Goal: Task Accomplishment & Management: Manage account settings

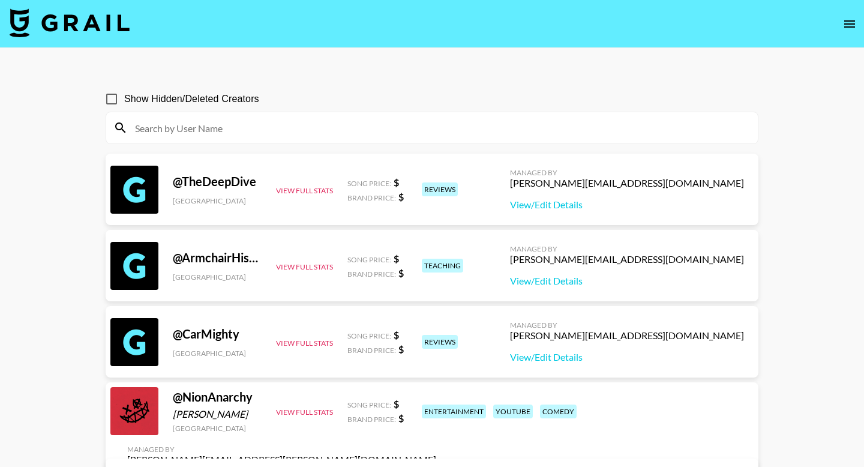
click at [850, 21] on icon "open drawer" at bounding box center [849, 23] width 11 height 7
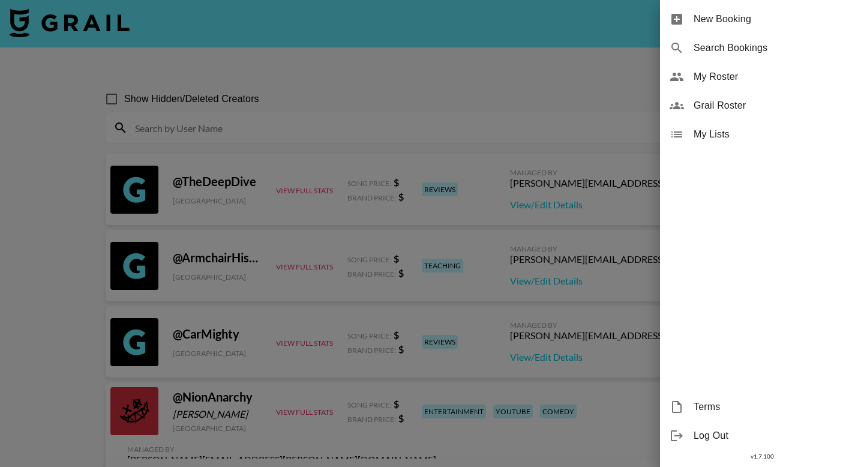
click at [716, 103] on span "Grail Roster" at bounding box center [774, 105] width 161 height 14
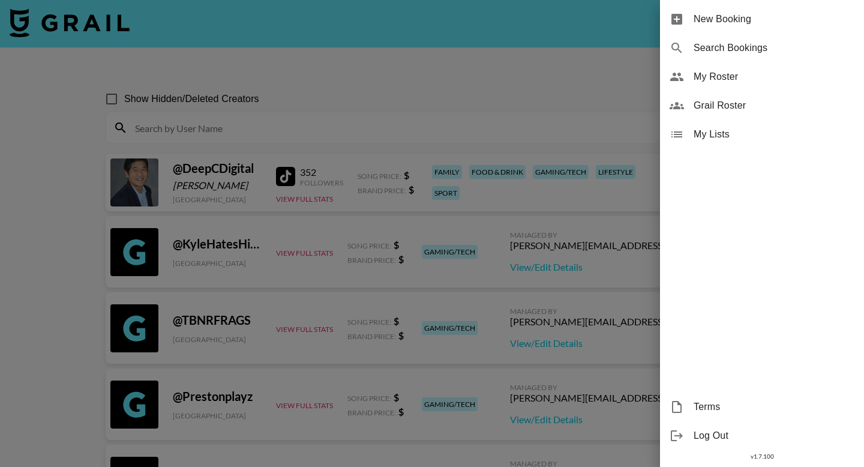
click at [754, 76] on span "My Roster" at bounding box center [774, 77] width 161 height 14
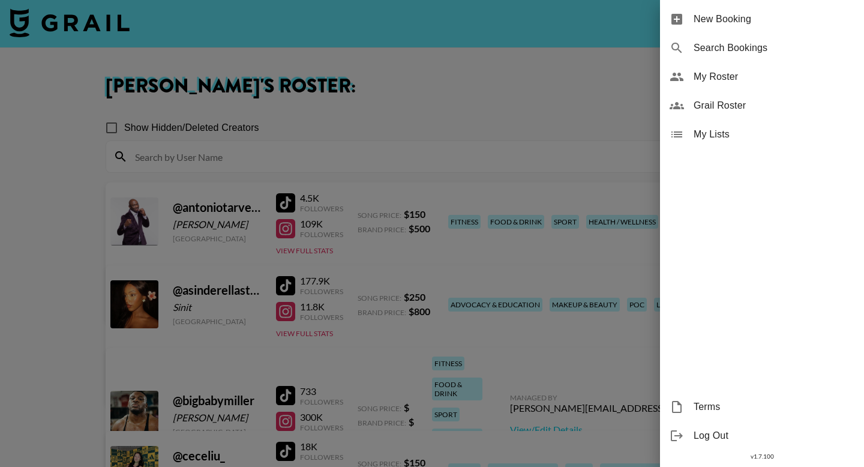
click at [456, 166] on div at bounding box center [432, 233] width 864 height 467
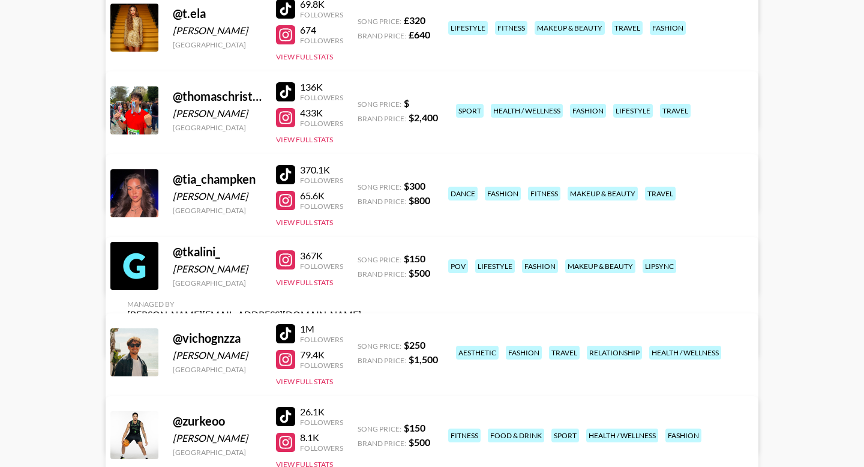
scroll to position [3092, 0]
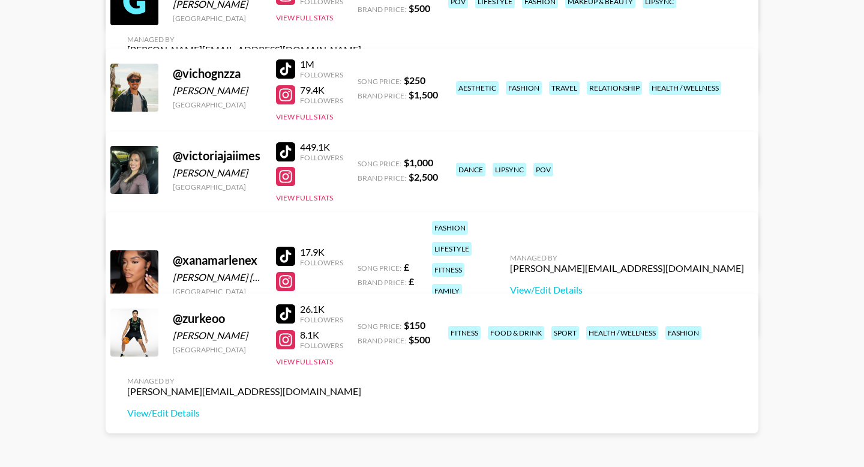
scroll to position [3266, 0]
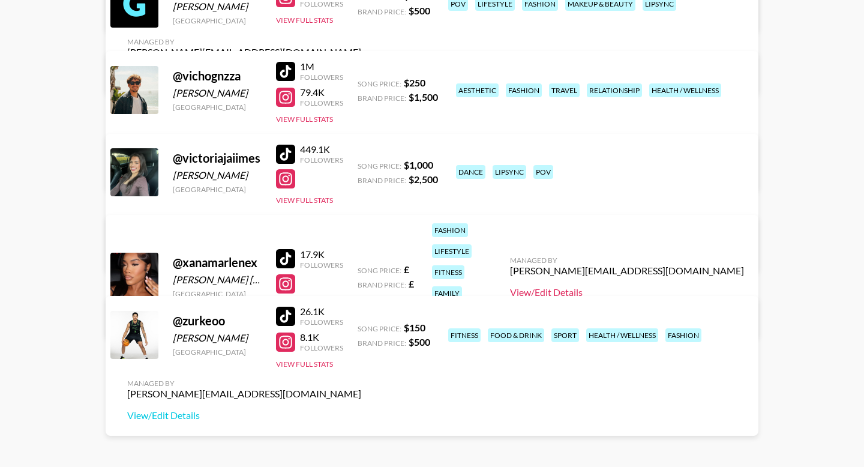
click at [666, 286] on link "View/Edit Details" at bounding box center [627, 292] width 234 height 12
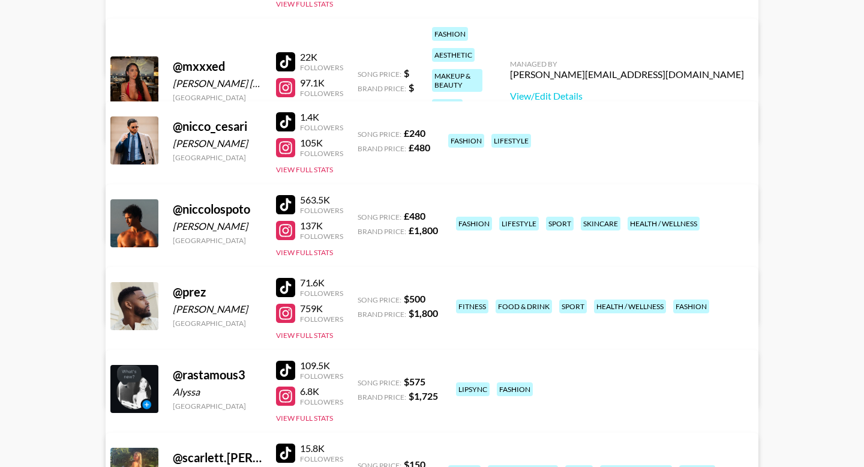
scroll to position [2010, 0]
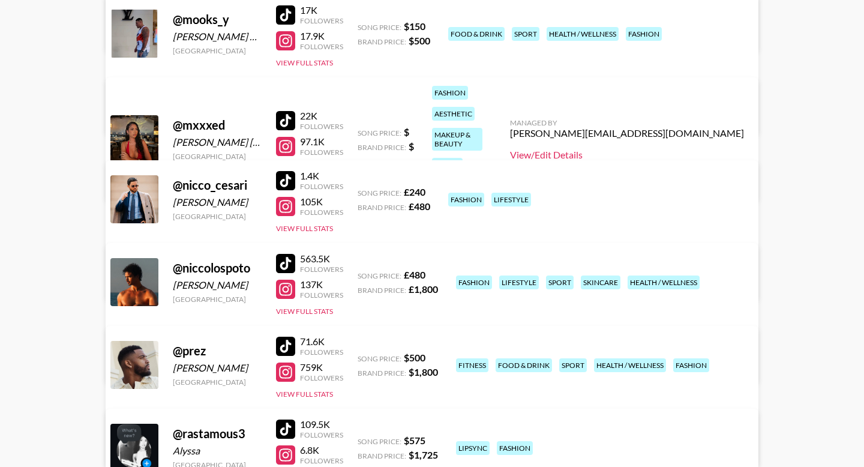
click at [658, 149] on link "View/Edit Details" at bounding box center [627, 155] width 234 height 12
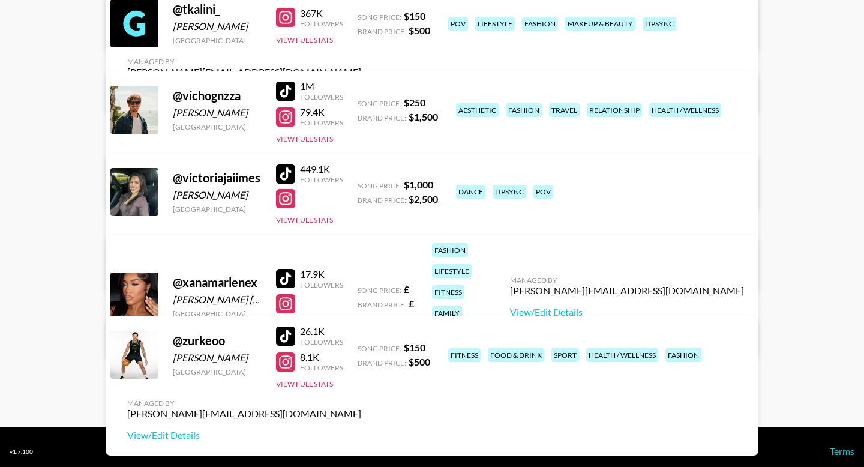
scroll to position [3239, 0]
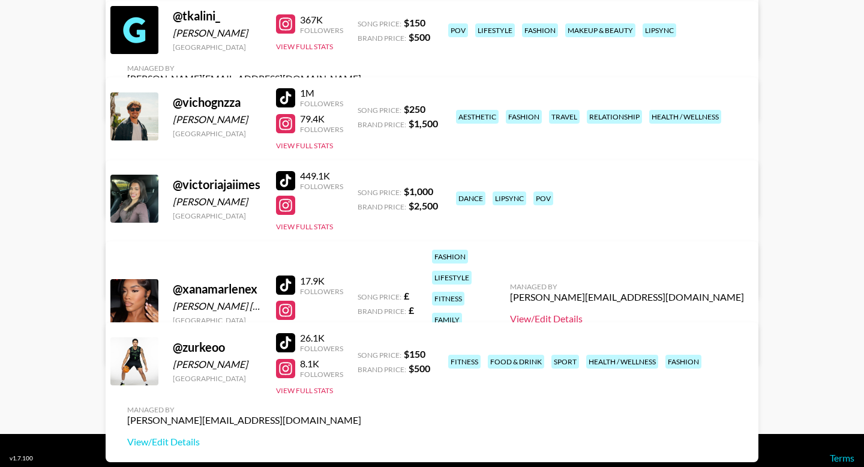
click at [659, 313] on link "View/Edit Details" at bounding box center [627, 319] width 234 height 12
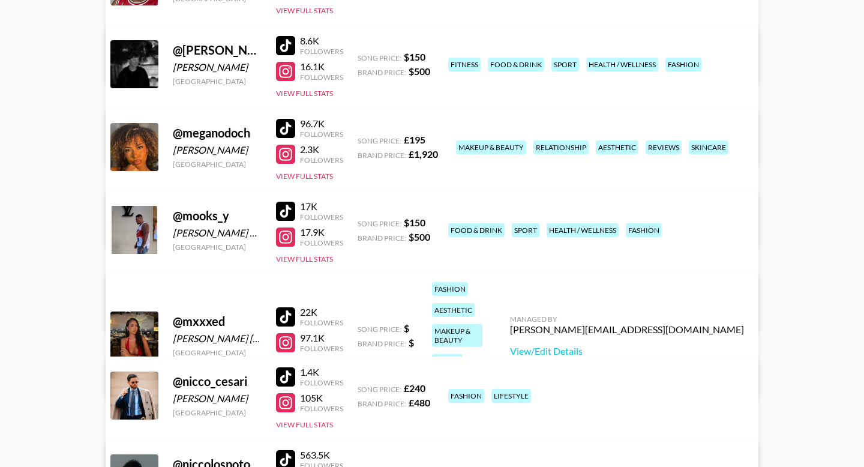
scroll to position [1822, 0]
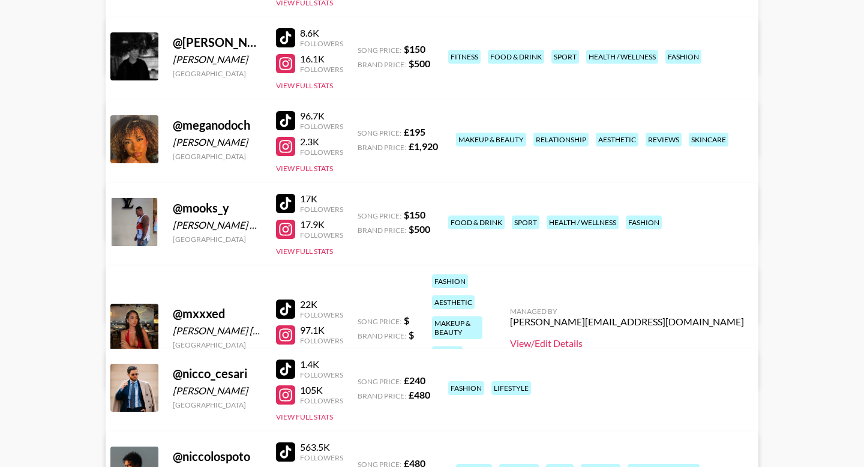
click at [663, 337] on link "View/Edit Details" at bounding box center [627, 343] width 234 height 12
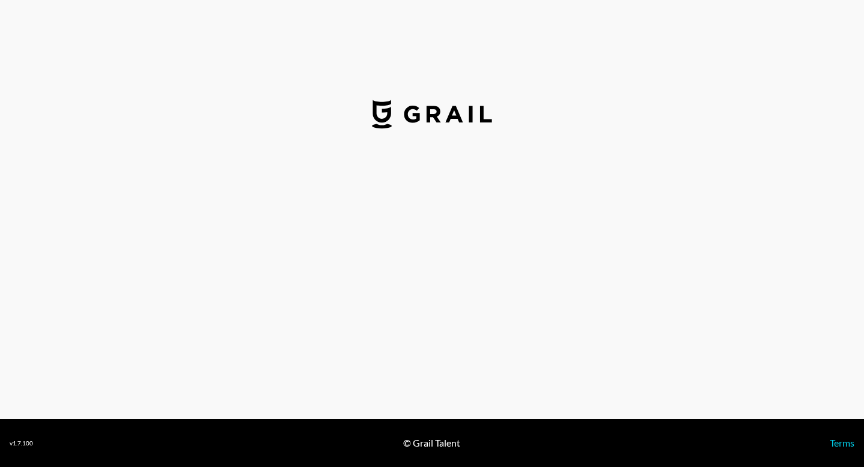
select select "GBP"
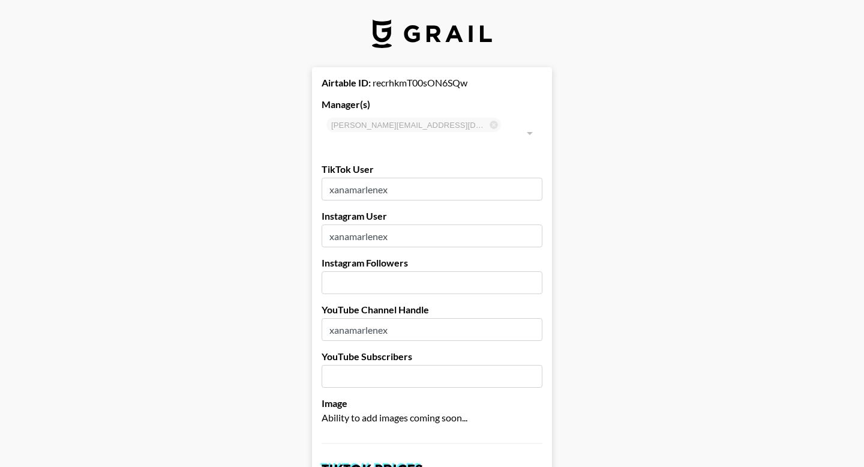
click at [347, 271] on input "number" at bounding box center [432, 282] width 221 height 23
type input "85900"
click at [367, 365] on input "number" at bounding box center [432, 376] width 221 height 23
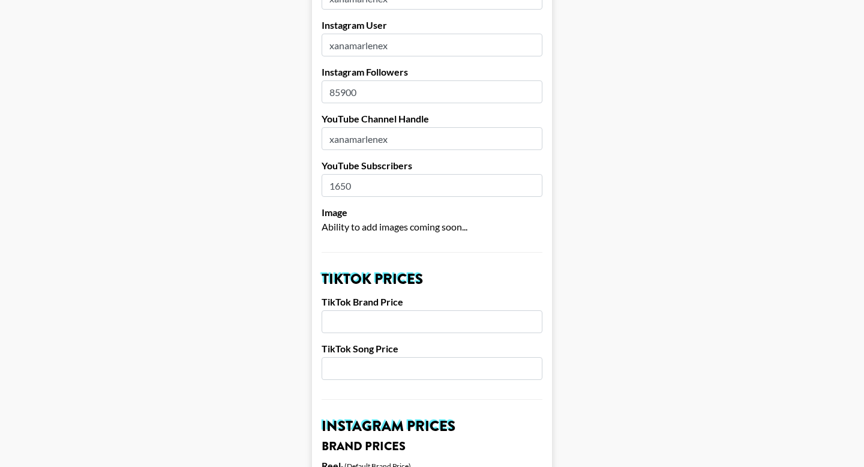
scroll to position [203, 0]
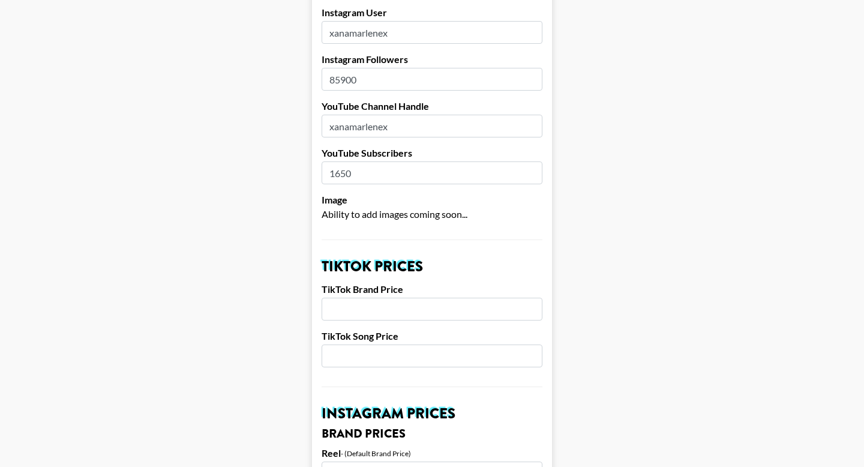
type input "1650"
click at [375, 298] on input "number" at bounding box center [432, 309] width 221 height 23
type input "1000"
click at [385, 345] on input "number" at bounding box center [432, 356] width 221 height 23
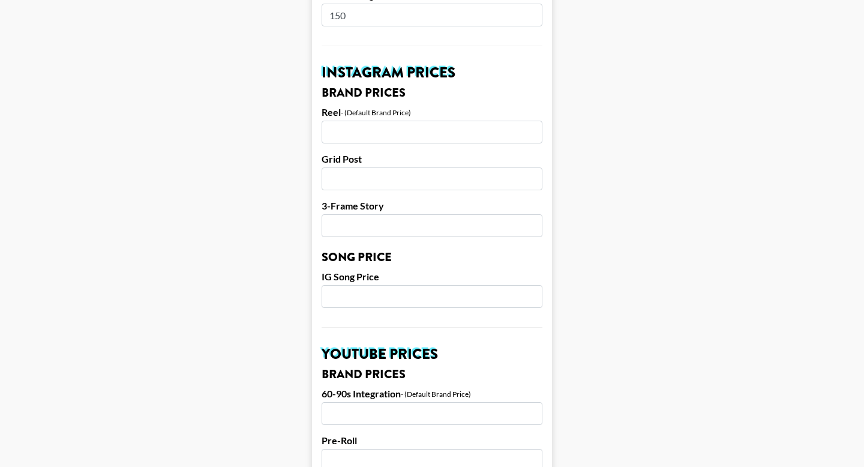
scroll to position [546, 0]
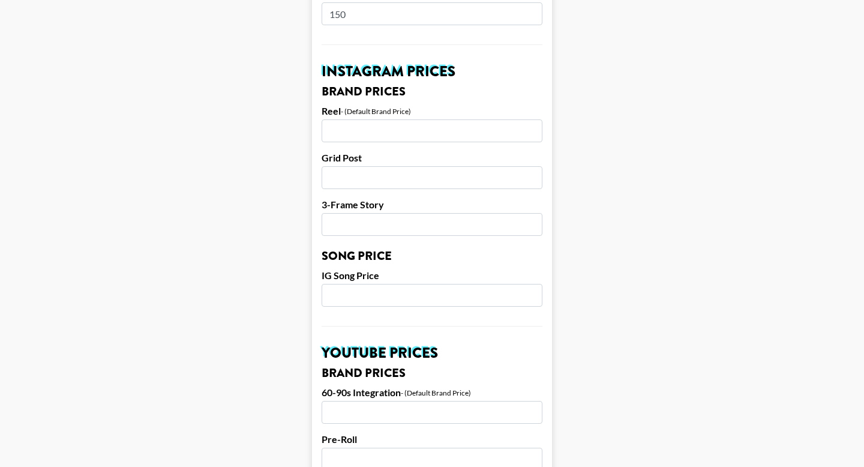
type input "150"
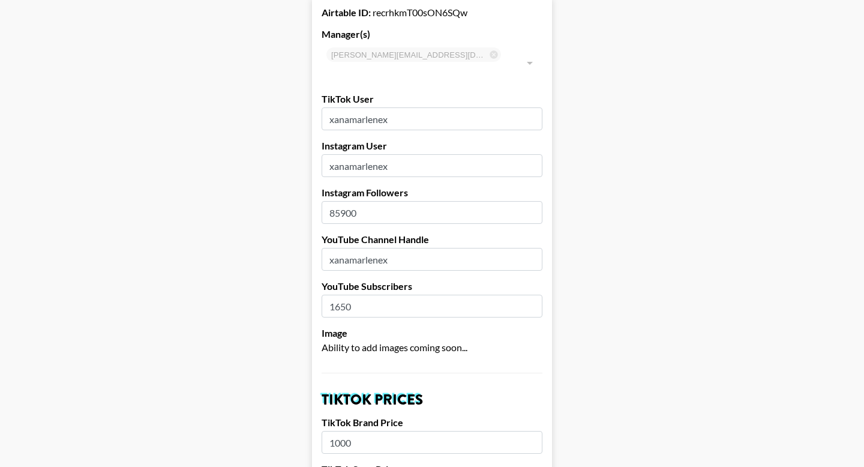
scroll to position [72, 0]
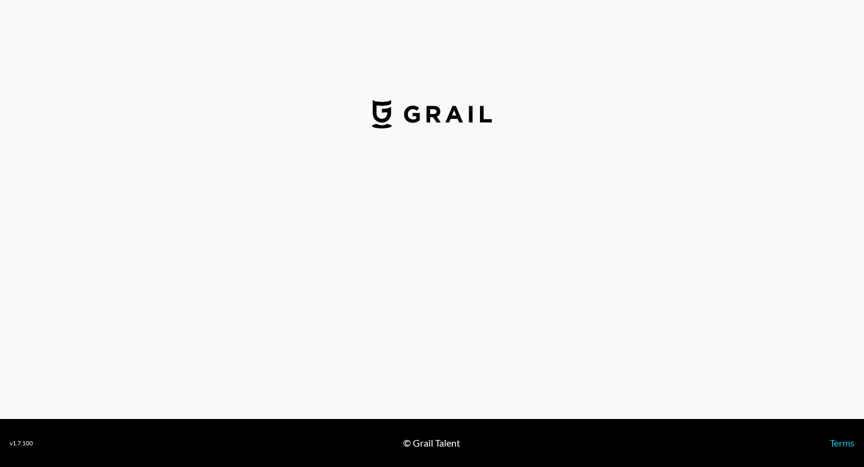
select select "USD"
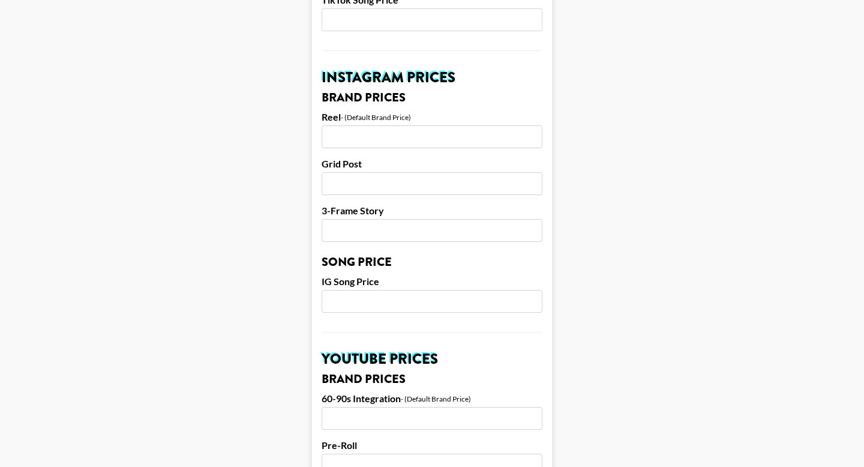
scroll to position [612, 0]
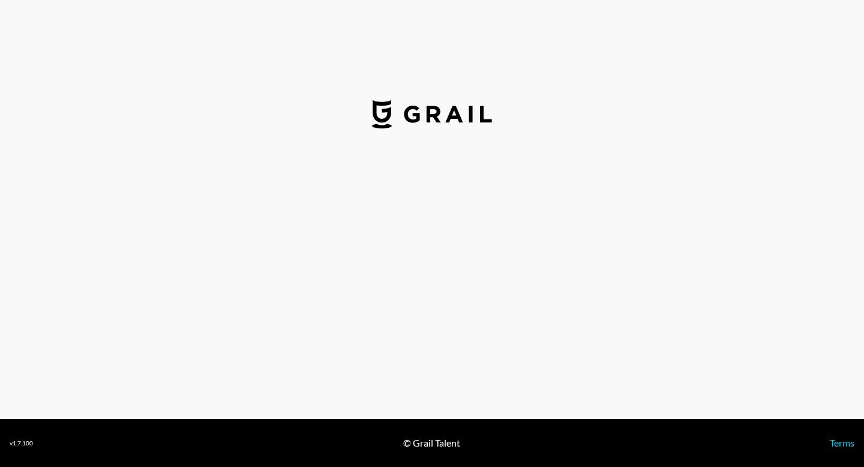
select select "USD"
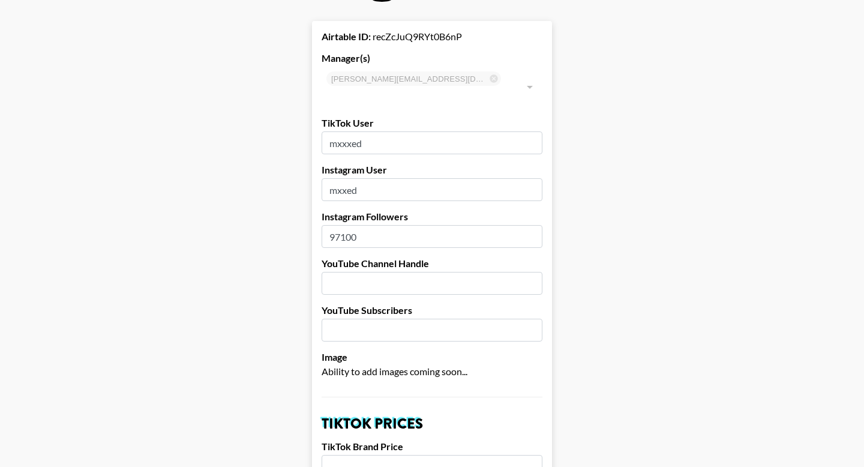
scroll to position [49, 0]
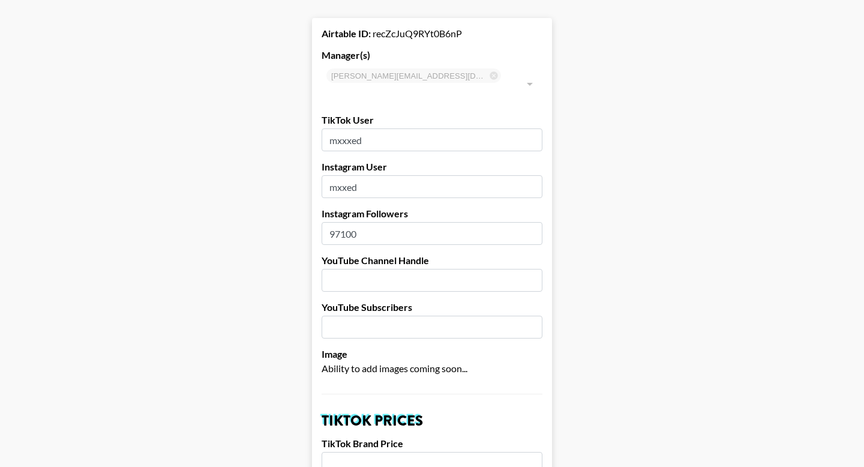
click at [355, 269] on input "text" at bounding box center [432, 280] width 221 height 23
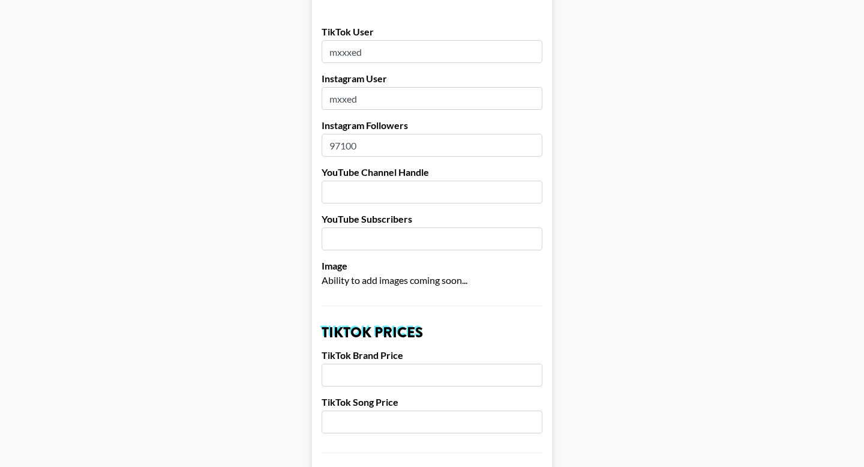
scroll to position [140, 0]
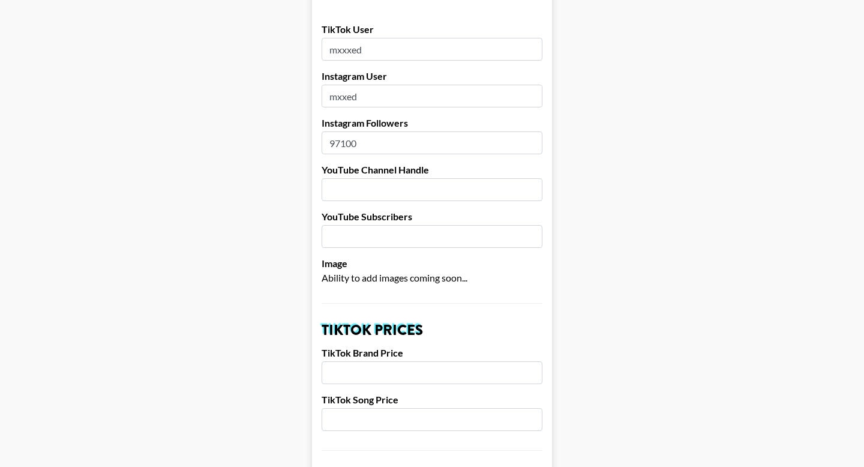
click at [334, 361] on input "number" at bounding box center [432, 372] width 221 height 23
type input "1000"
click at [345, 394] on label "TikTok Song Price" at bounding box center [432, 400] width 221 height 12
click at [345, 408] on input "number" at bounding box center [432, 419] width 221 height 23
type input "150"
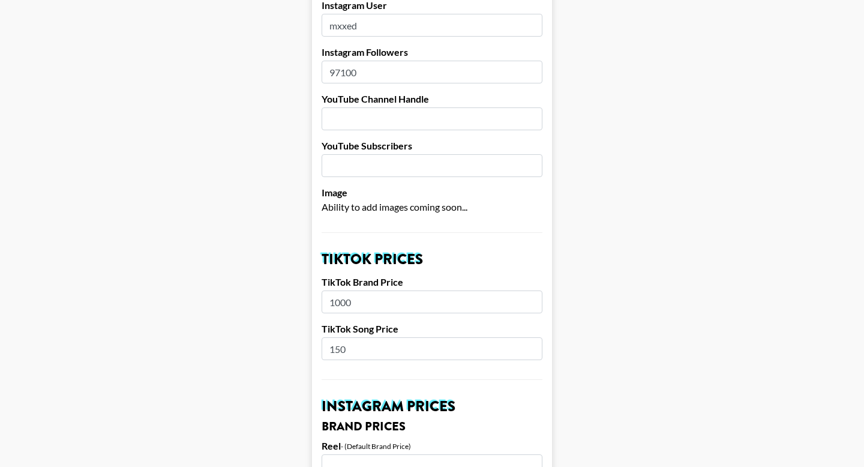
scroll to position [259, 0]
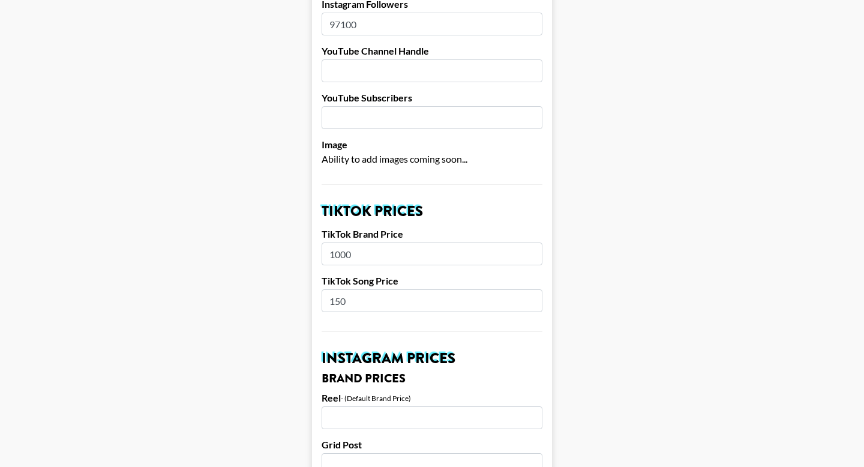
click at [354, 406] on input "number" at bounding box center [432, 417] width 221 height 23
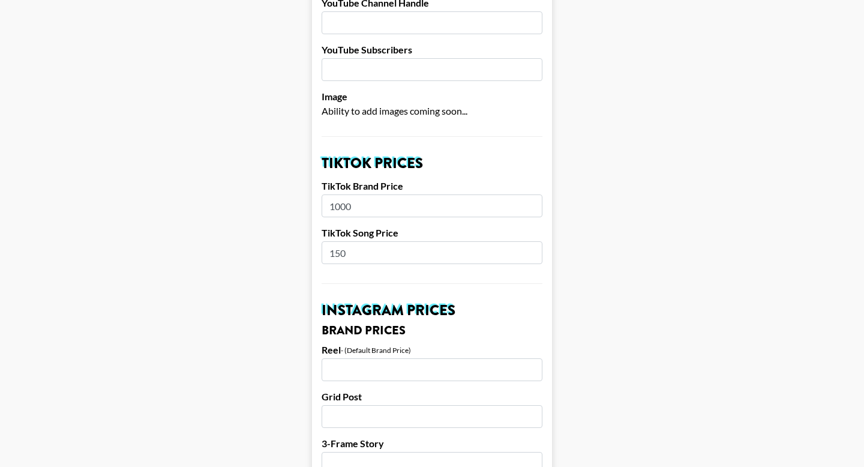
scroll to position [312, 0]
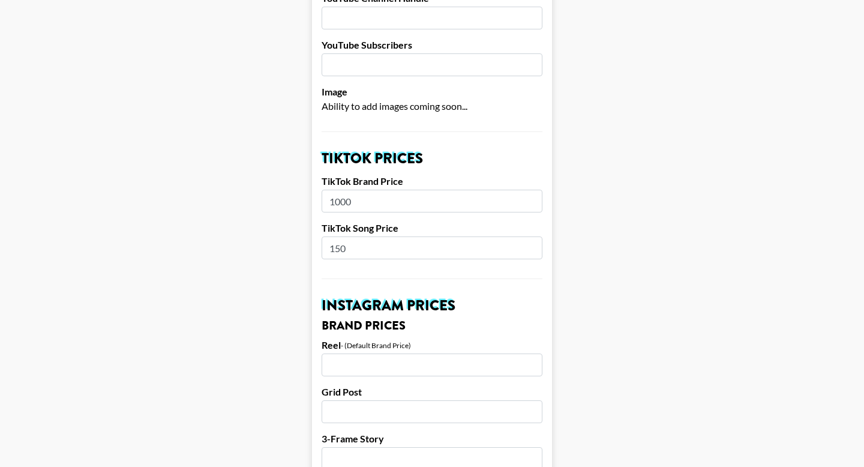
click at [370, 354] on input "number" at bounding box center [432, 365] width 221 height 23
type input "5800"
click at [384, 400] on input "number" at bounding box center [432, 411] width 221 height 23
type input "4200"
click at [393, 447] on input "number" at bounding box center [432, 458] width 221 height 23
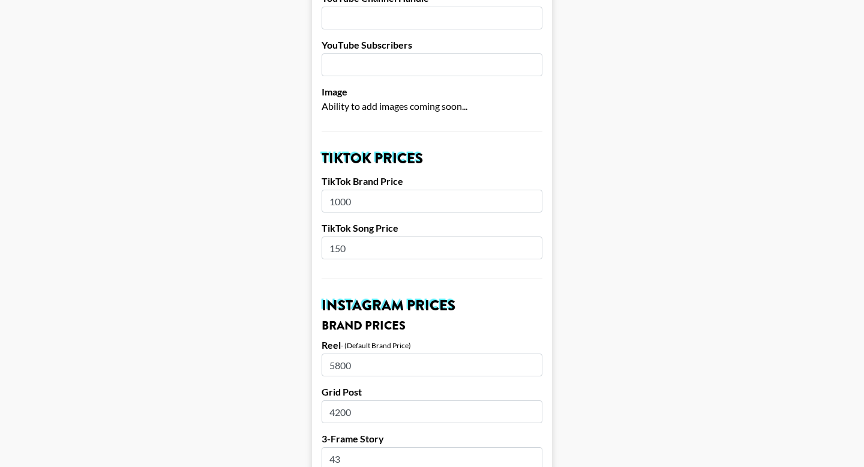
type input "4"
type input "3400"
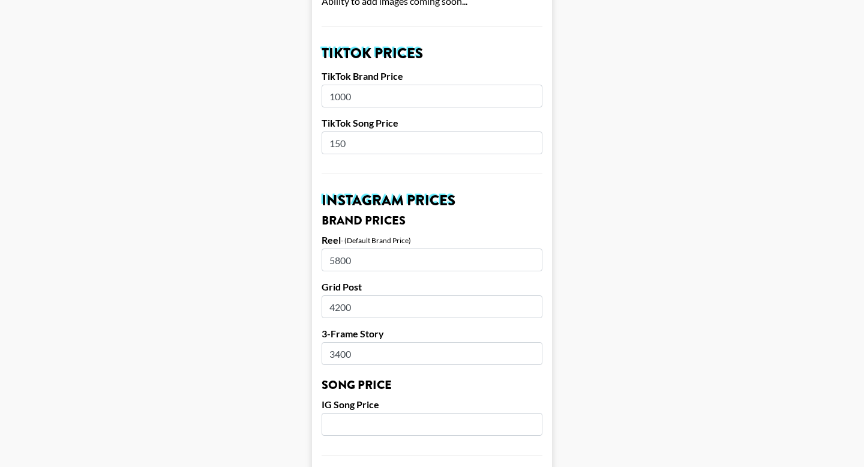
scroll to position [423, 0]
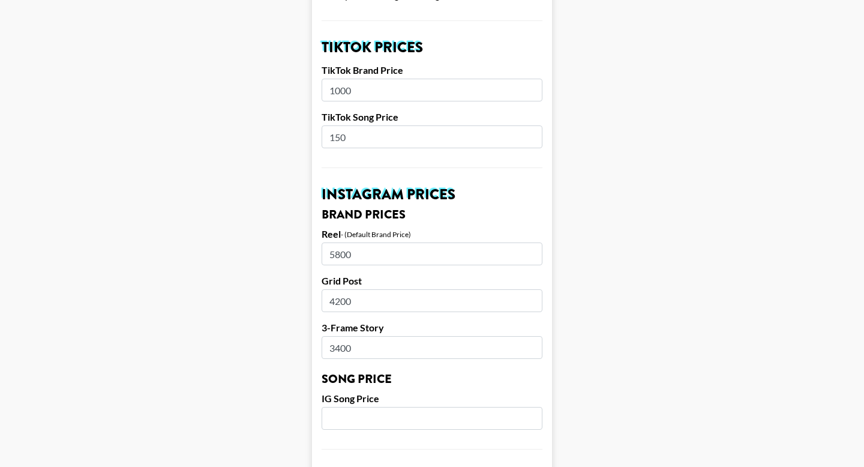
click at [394, 407] on input "number" at bounding box center [432, 418] width 221 height 23
type input "150"
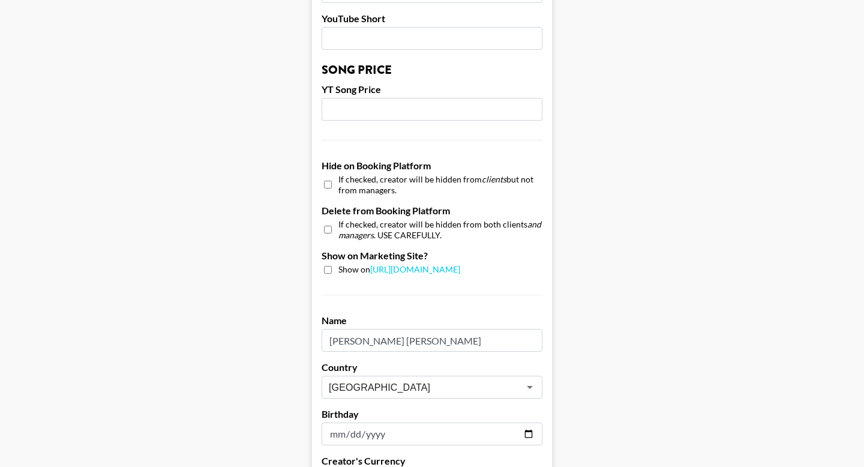
scroll to position [1107, 0]
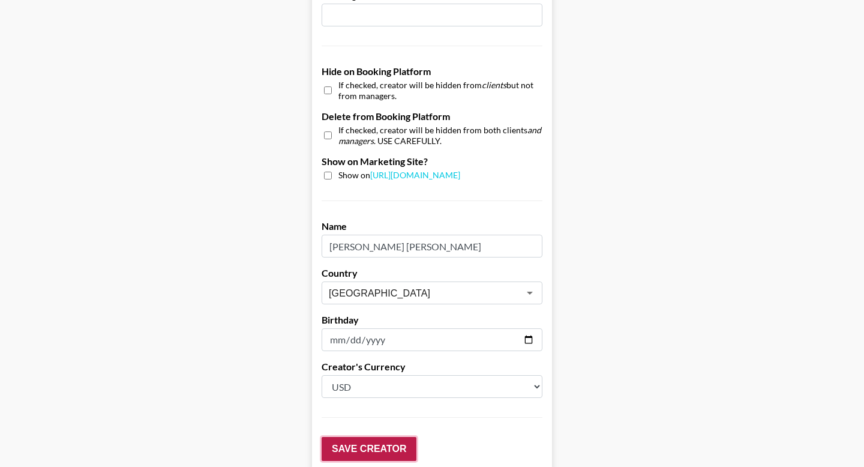
click at [365, 438] on input "Save Creator" at bounding box center [369, 449] width 95 height 24
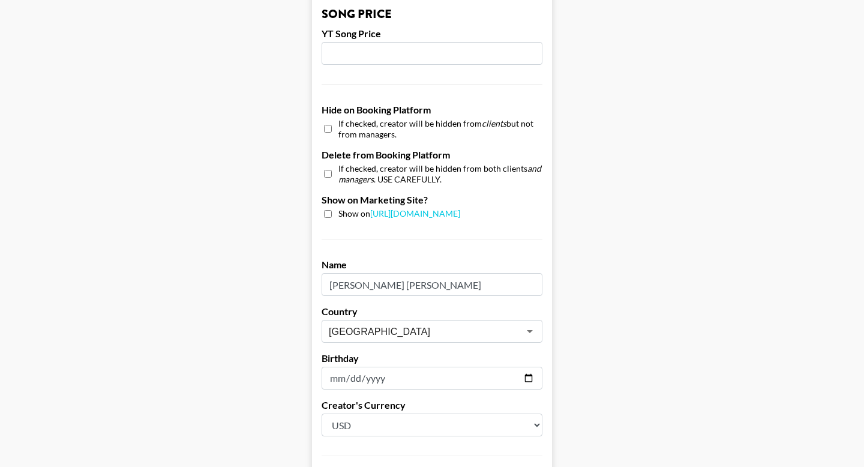
scroll to position [1146, 0]
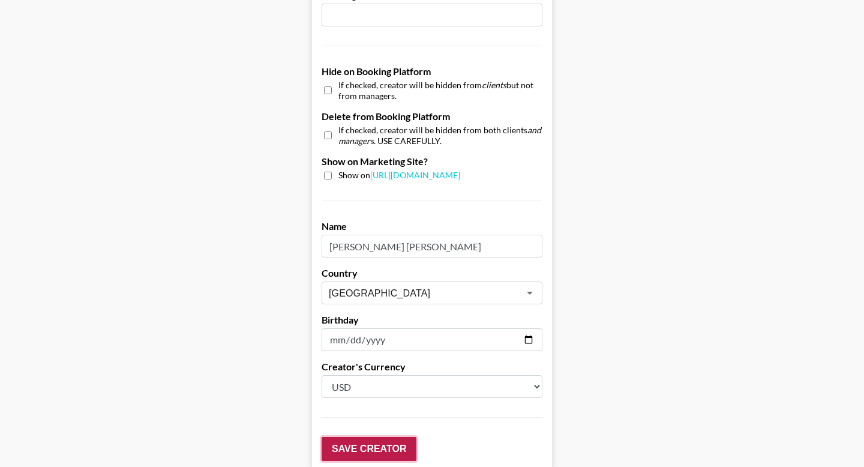
click at [366, 438] on input "Save Creator" at bounding box center [369, 449] width 95 height 24
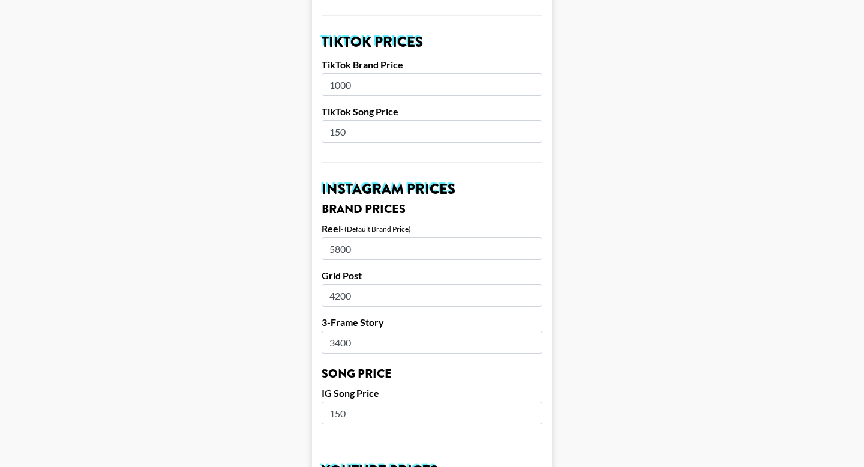
scroll to position [481, 0]
